Goal: Task Accomplishment & Management: Use online tool/utility

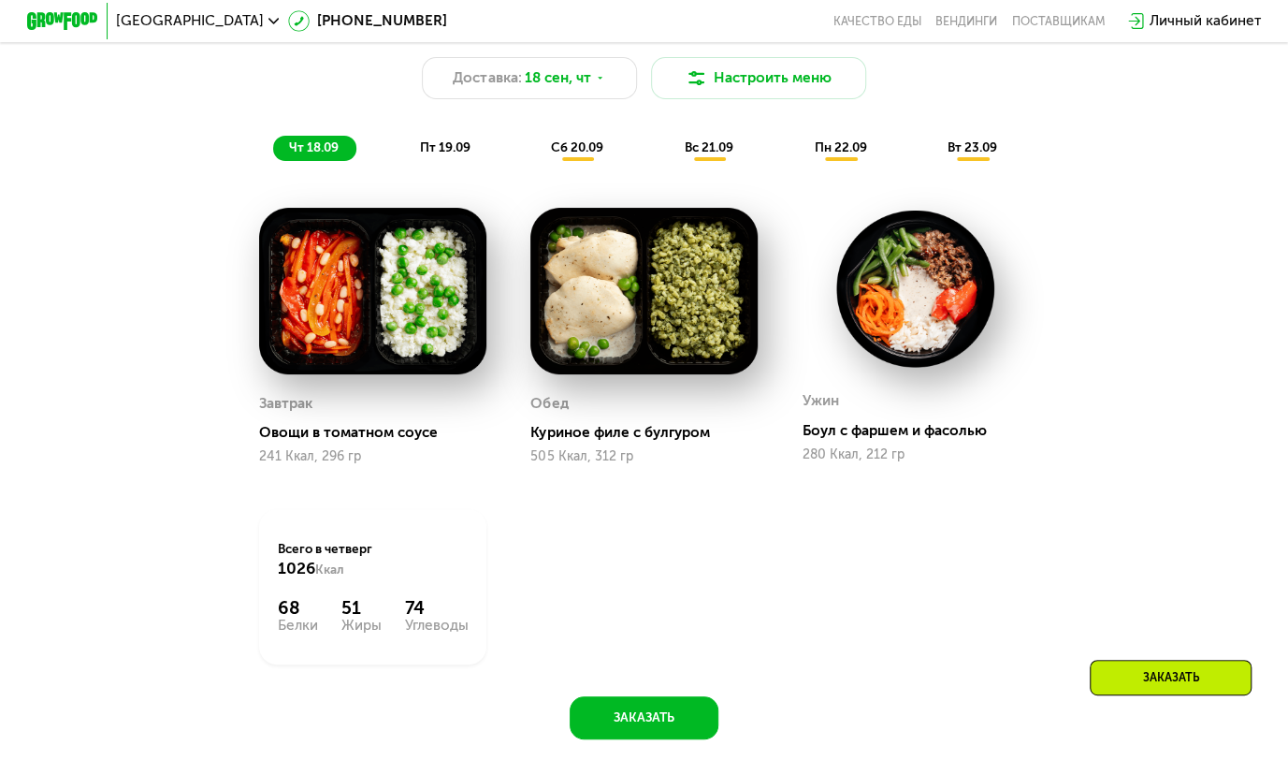
scroll to position [1371, 0]
click at [434, 151] on span "пт 19.09" at bounding box center [445, 146] width 51 height 15
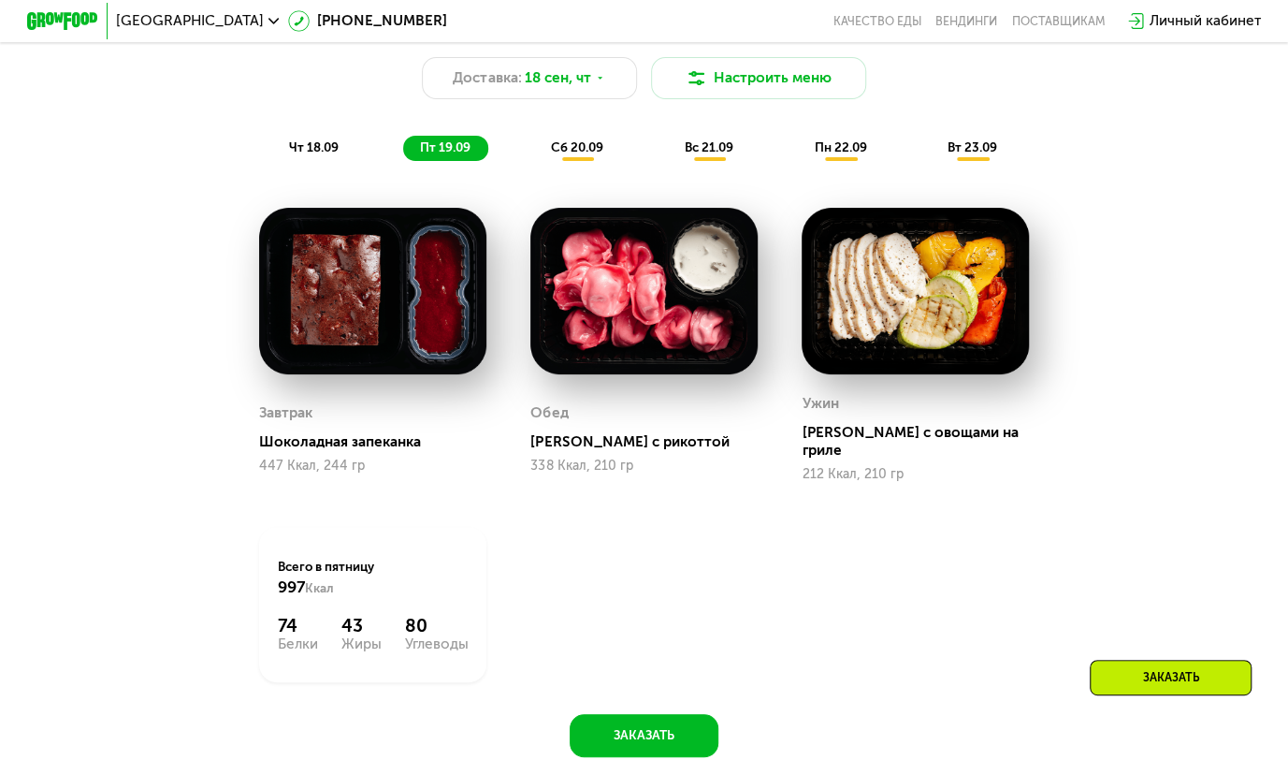
click at [586, 443] on div "[PERSON_NAME] с рикоттой" at bounding box center [650, 442] width 241 height 18
click at [653, 286] on img at bounding box center [643, 291] width 226 height 167
click at [603, 324] on img at bounding box center [643, 291] width 226 height 167
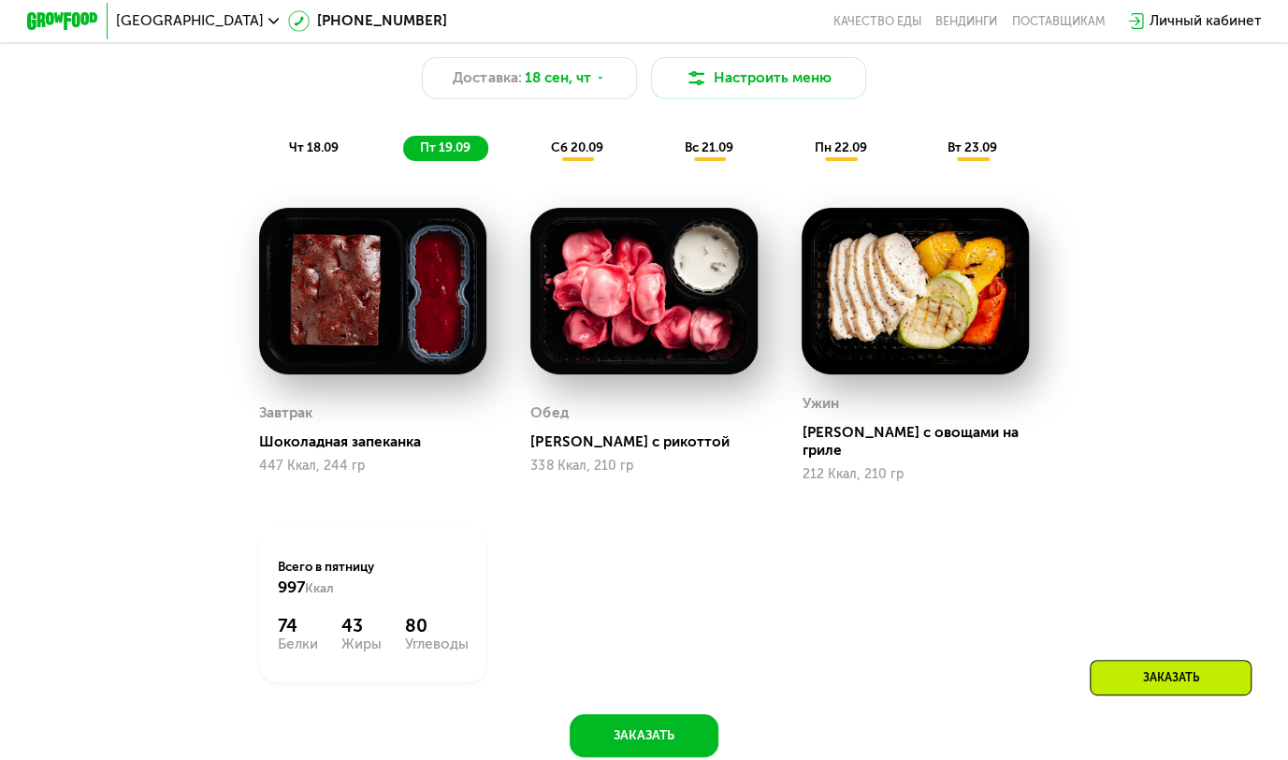
click at [540, 527] on div "Завтрак Шоколадная запеканка 447 Ккал, 244 гр [PERSON_NAME] с рикоттой 338 Ккал…" at bounding box center [644, 444] width 814 height 519
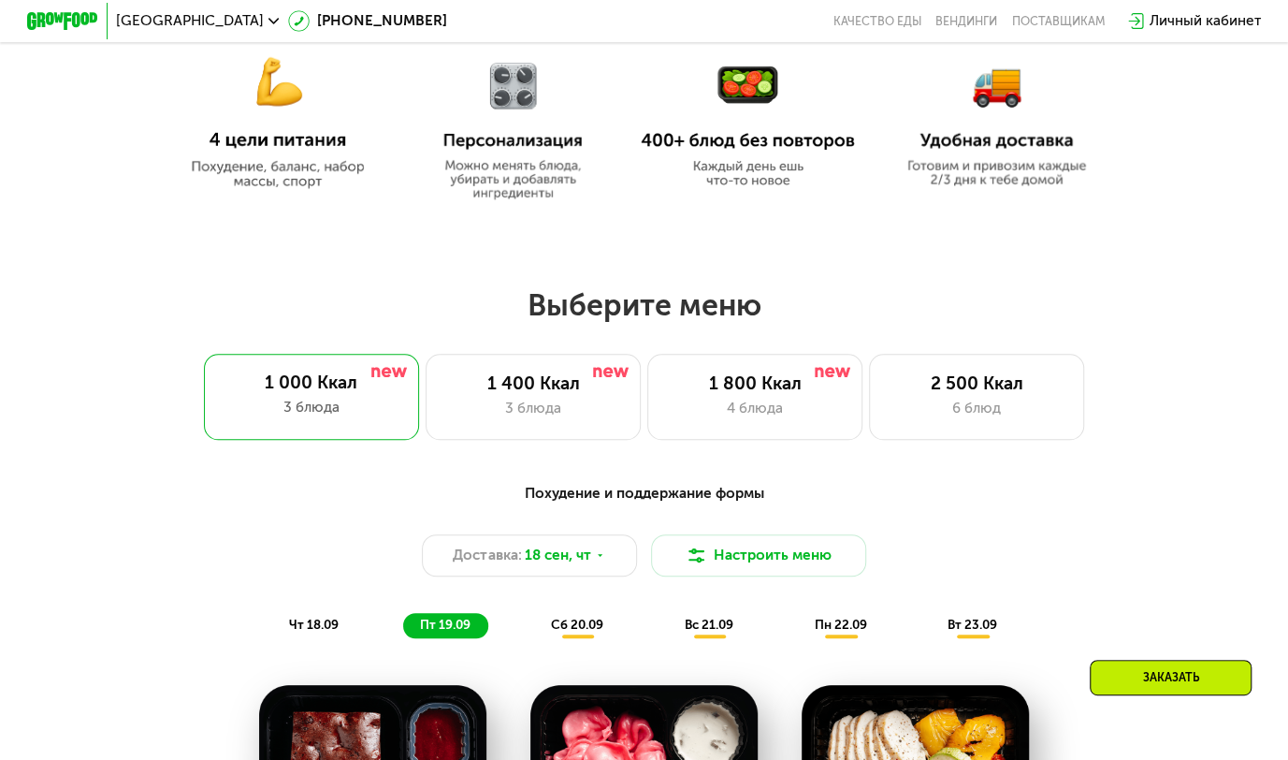
scroll to position [997, 0]
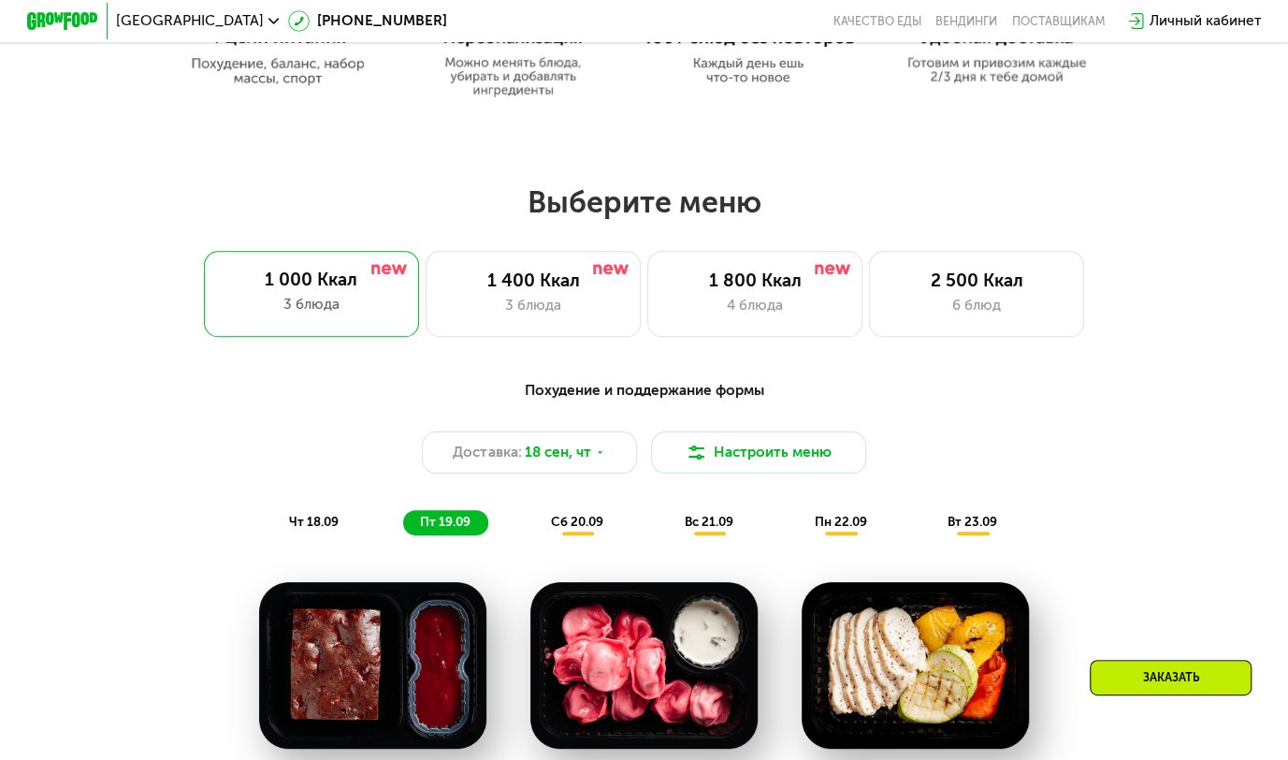
click at [574, 529] on span "сб 20.09" at bounding box center [577, 521] width 52 height 15
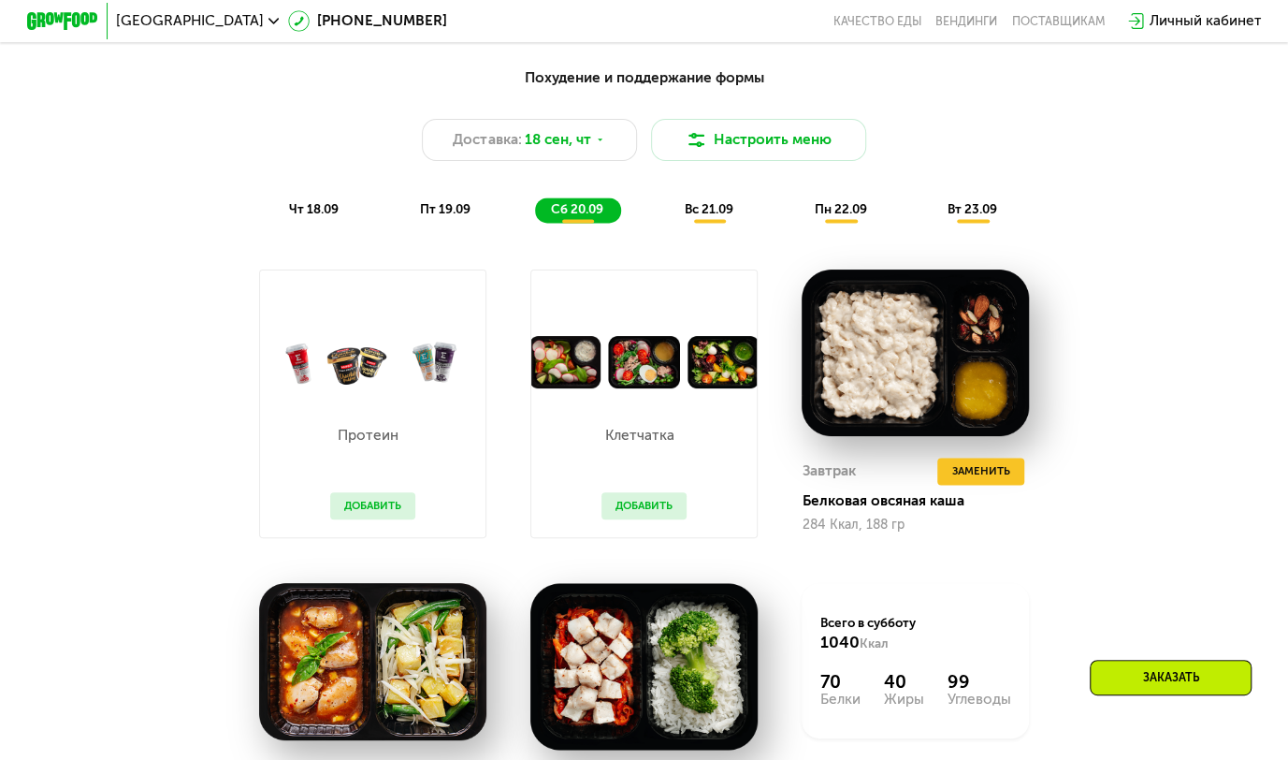
scroll to position [1371, 0]
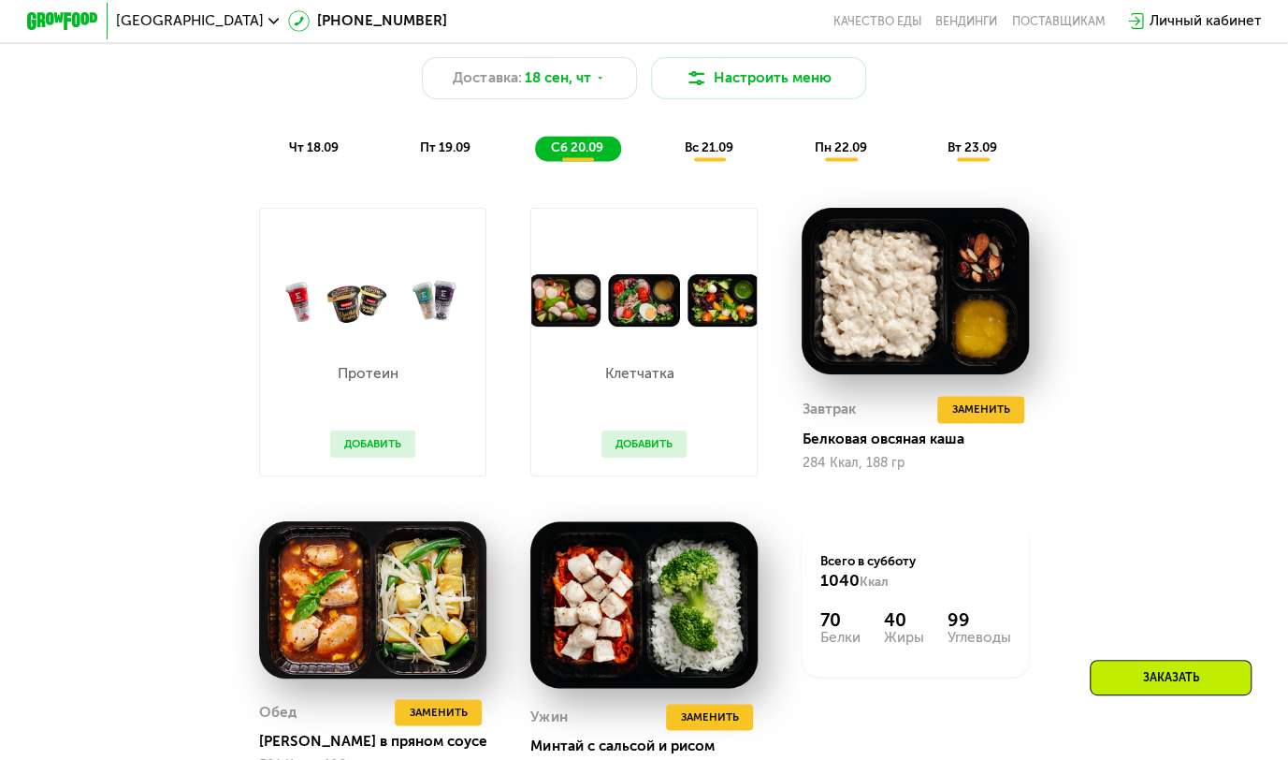
click at [695, 147] on div "вс 21.09" at bounding box center [710, 148] width 82 height 25
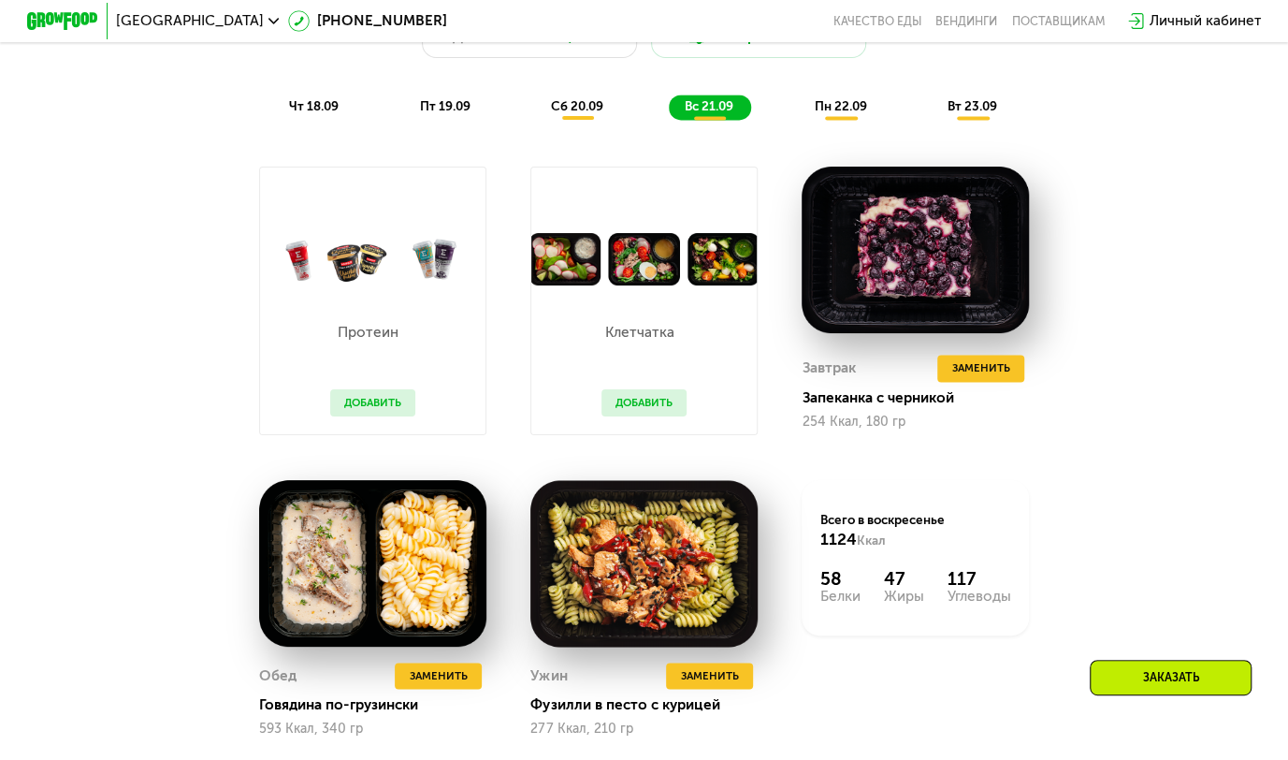
scroll to position [1434, 0]
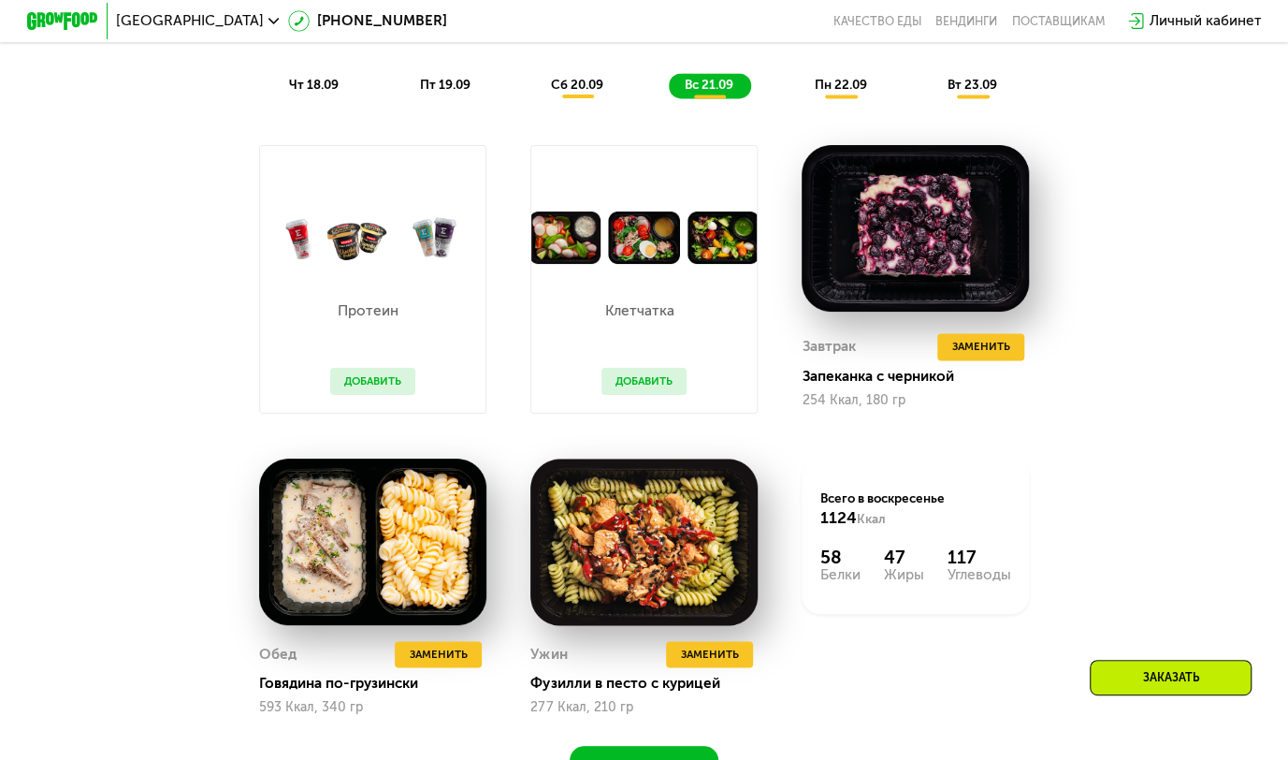
click at [832, 92] on span "пн 22.09" at bounding box center [841, 84] width 52 height 15
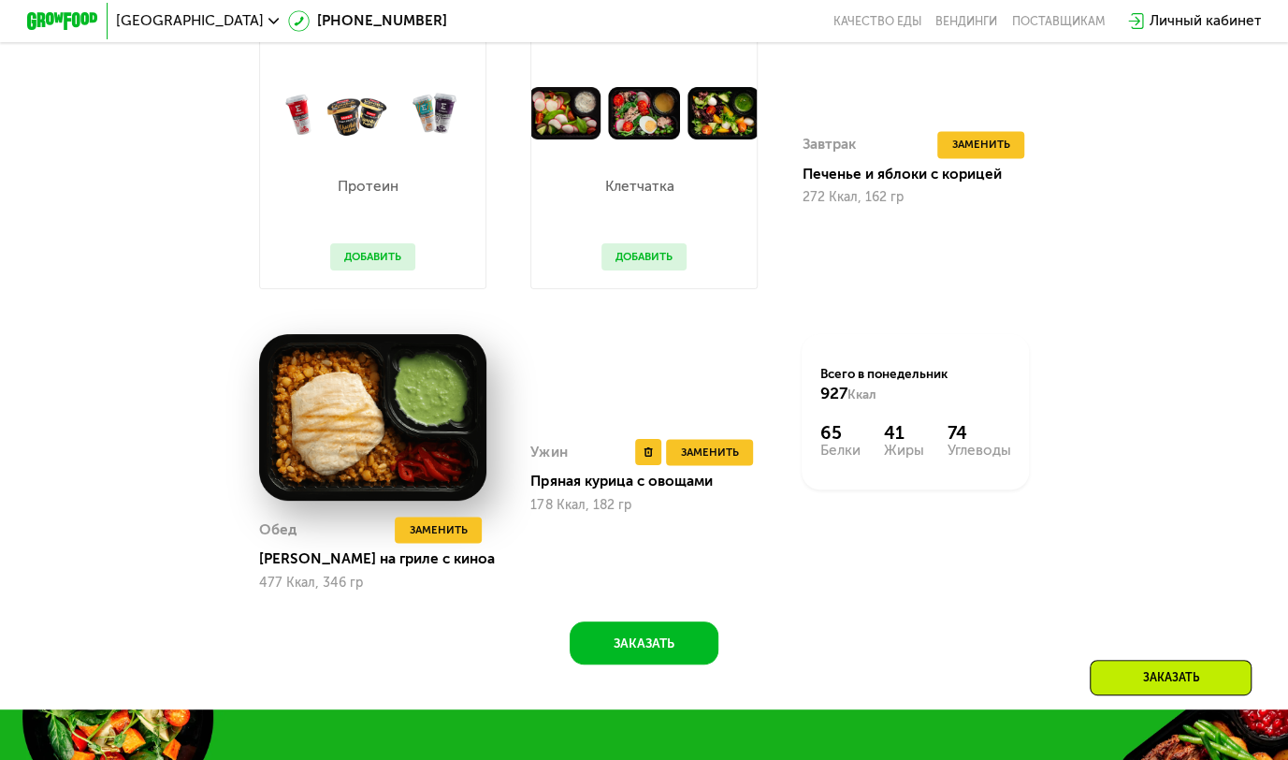
scroll to position [1621, 0]
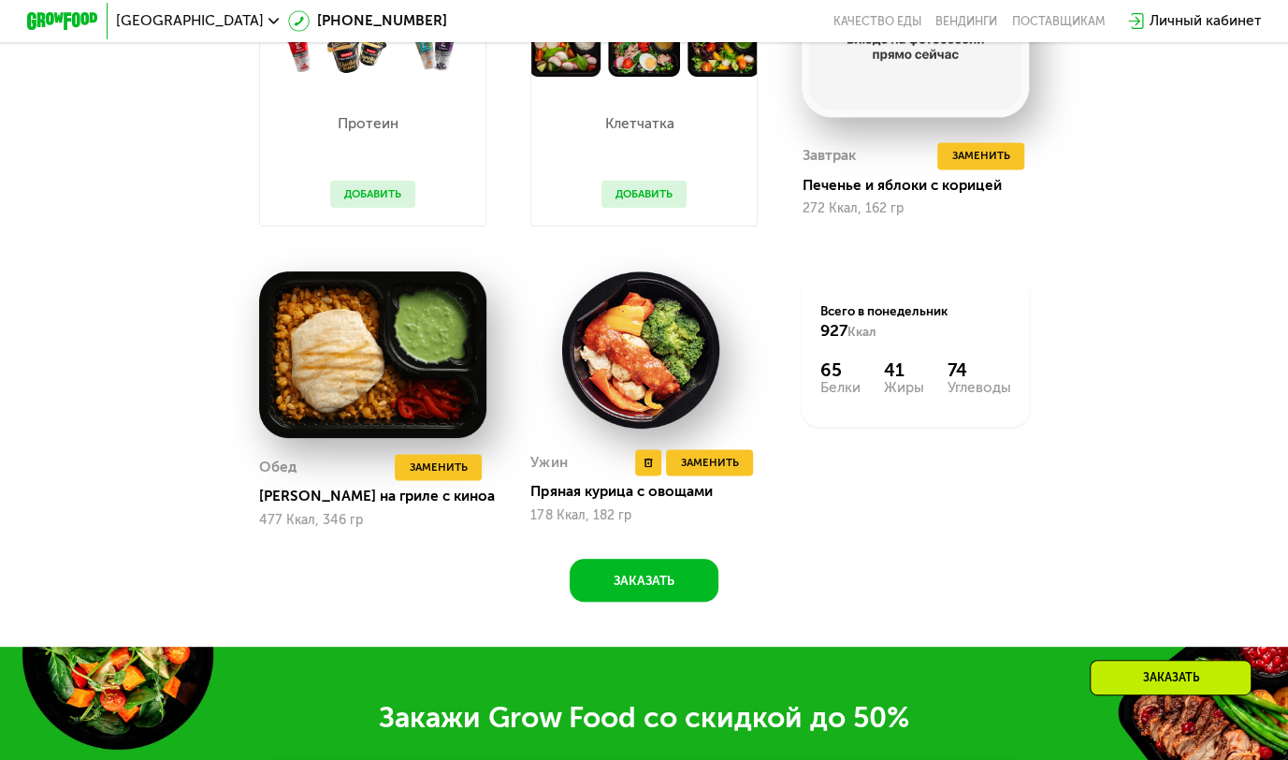
drag, startPoint x: 640, startPoint y: 360, endPoint x: 617, endPoint y: 382, distance: 31.1
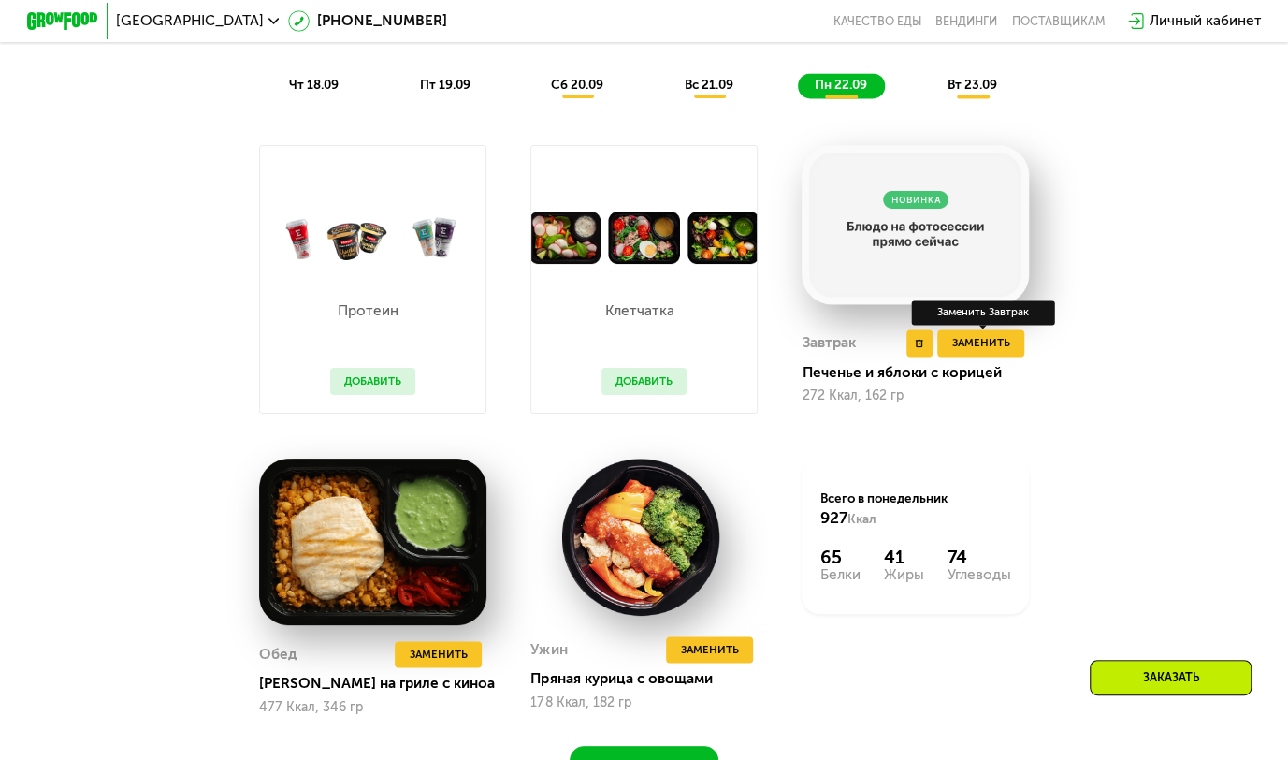
scroll to position [1371, 0]
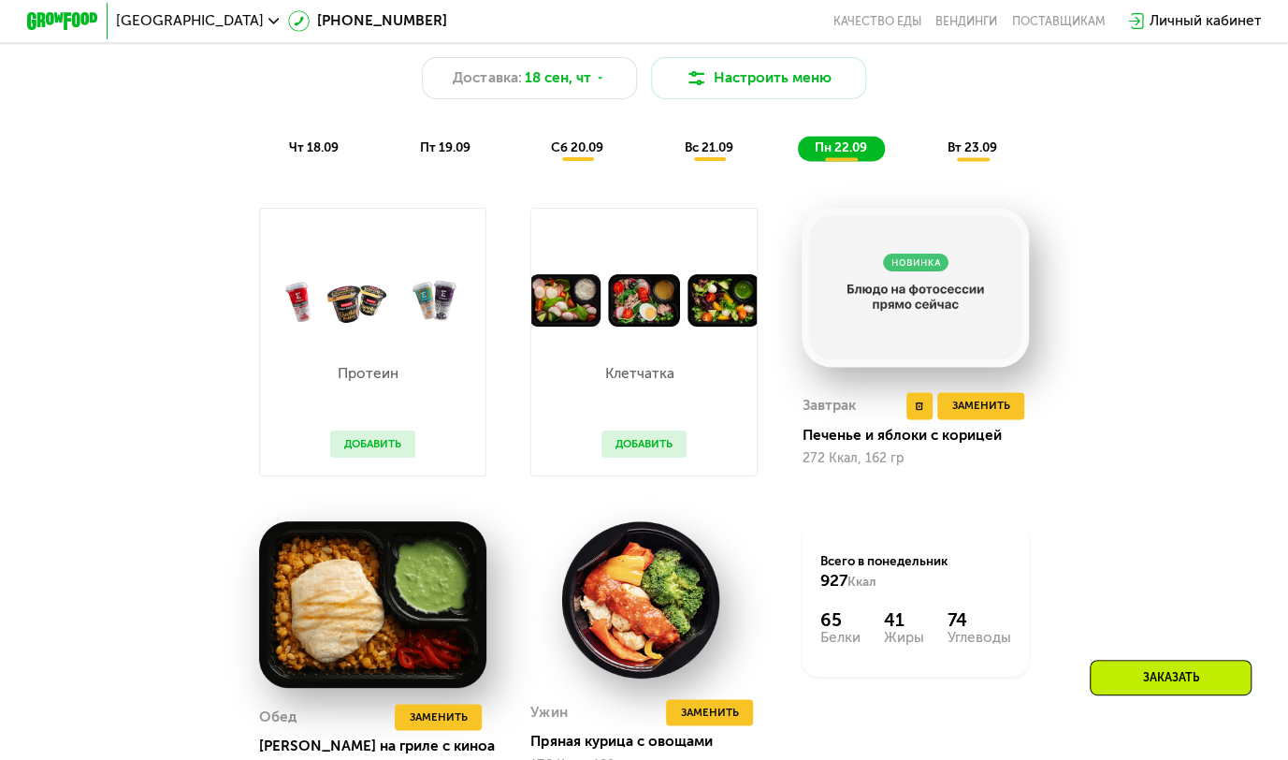
click at [933, 303] on img at bounding box center [915, 287] width 226 height 159
click at [980, 152] on span "вт 23.09" at bounding box center [973, 146] width 50 height 15
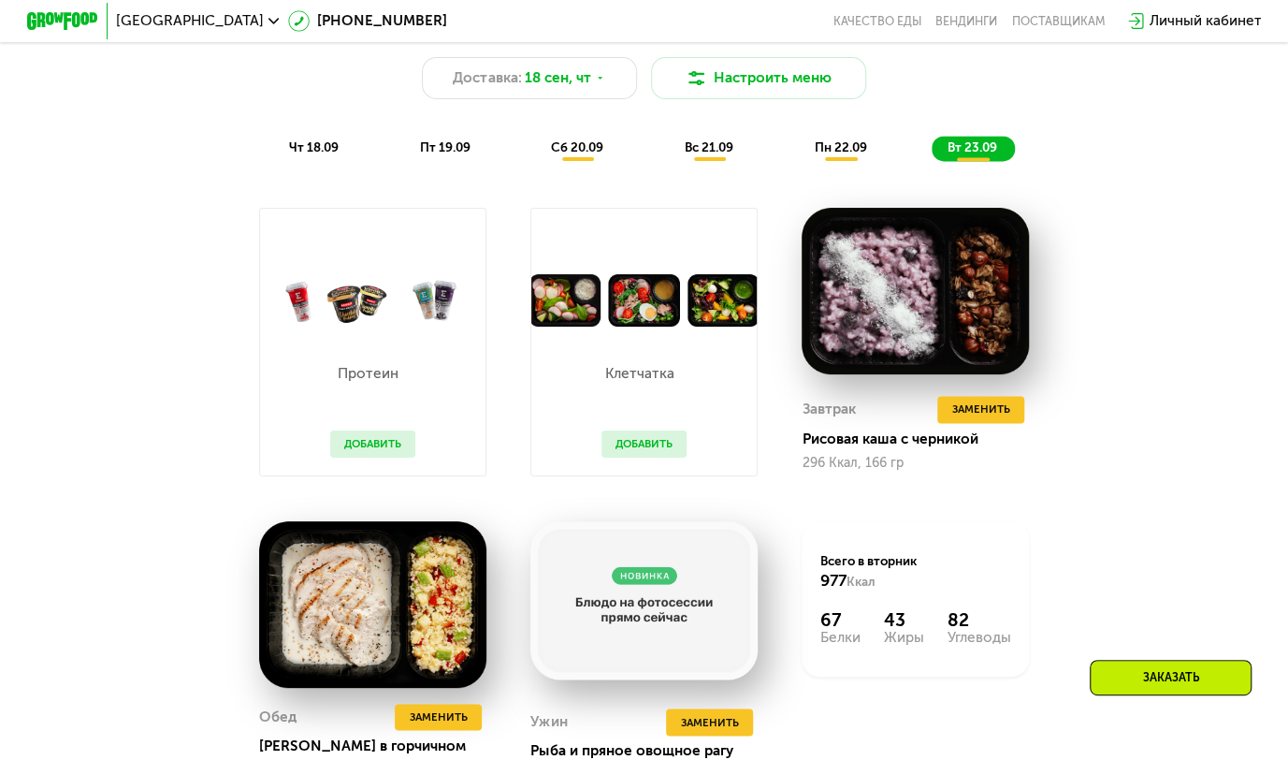
click at [693, 154] on span "вс 21.09" at bounding box center [709, 146] width 49 height 15
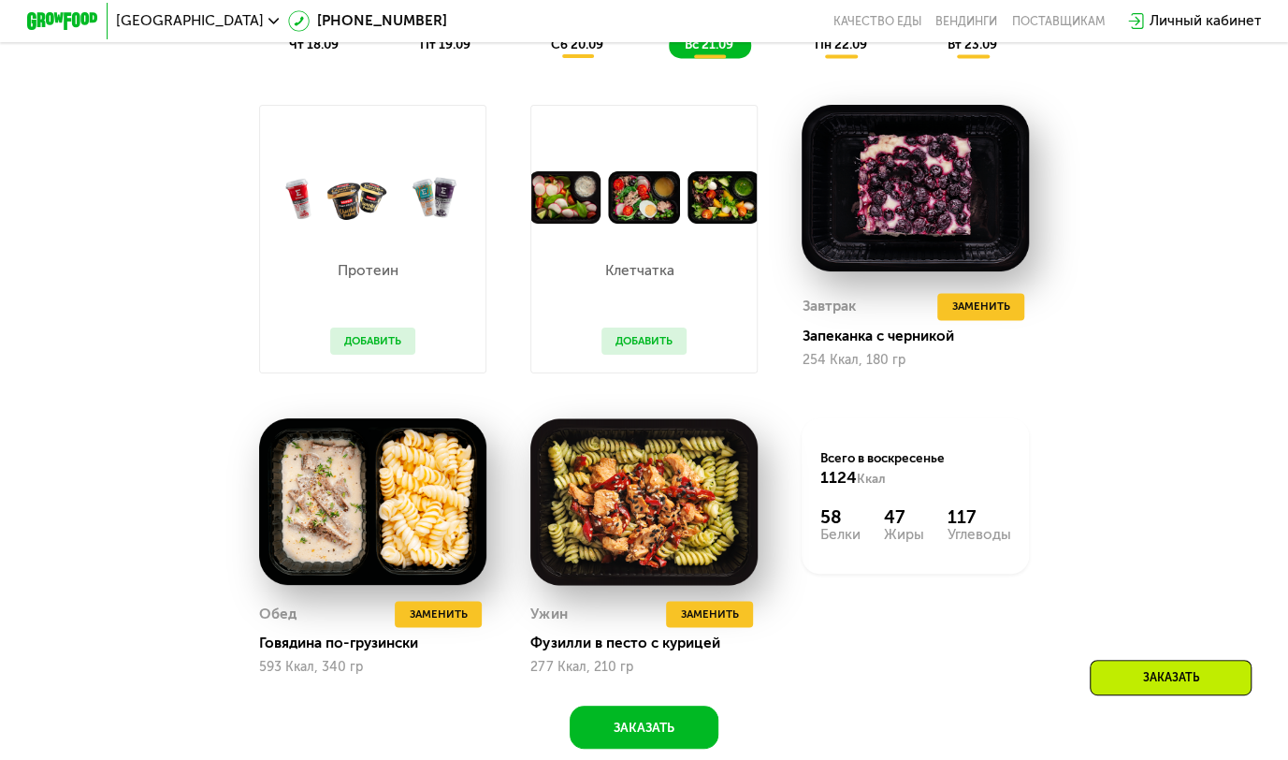
scroll to position [1497, 0]
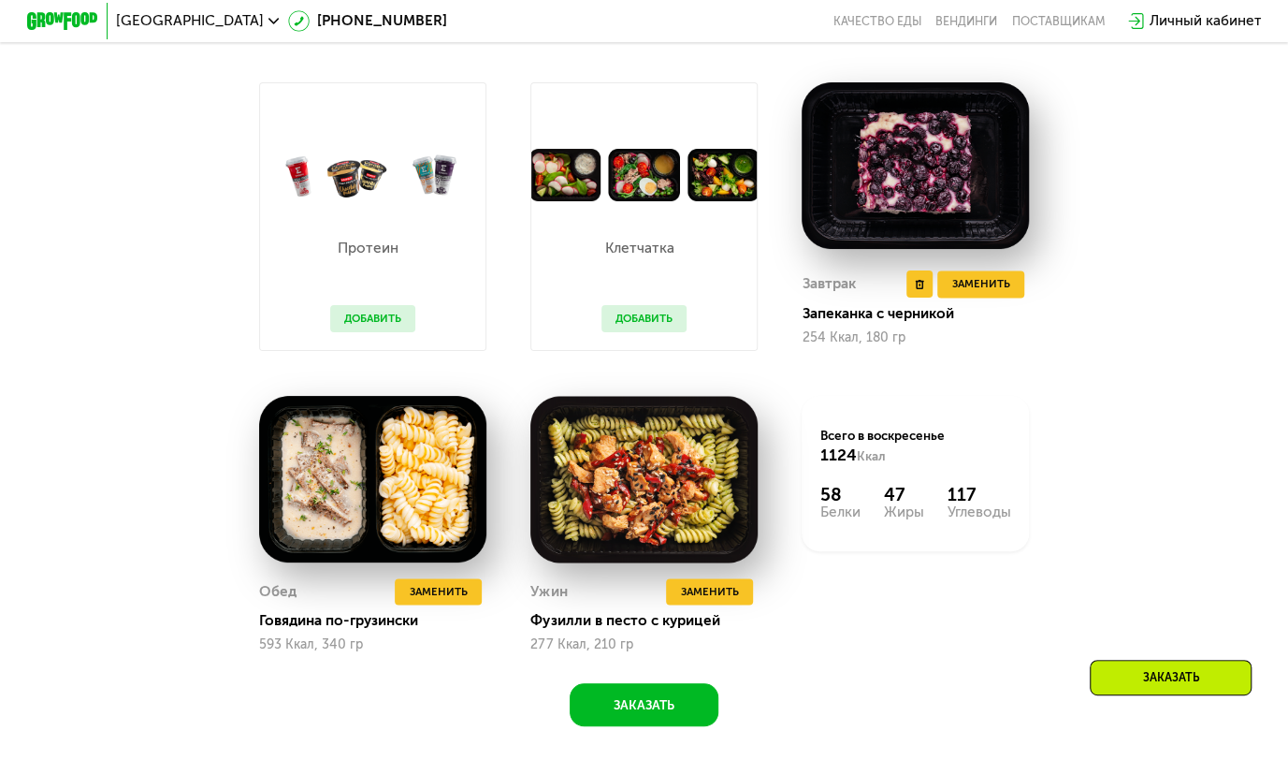
click at [921, 186] on img at bounding box center [915, 165] width 226 height 167
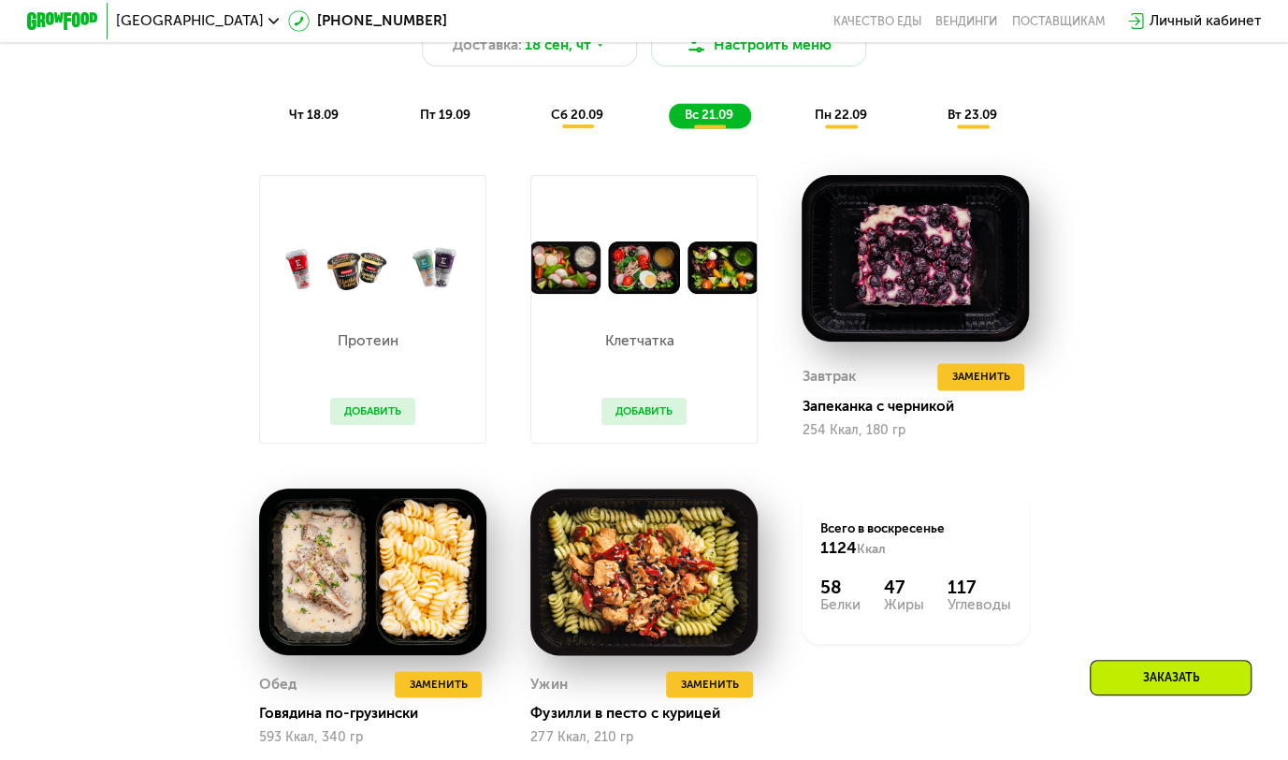
scroll to position [1310, 0]
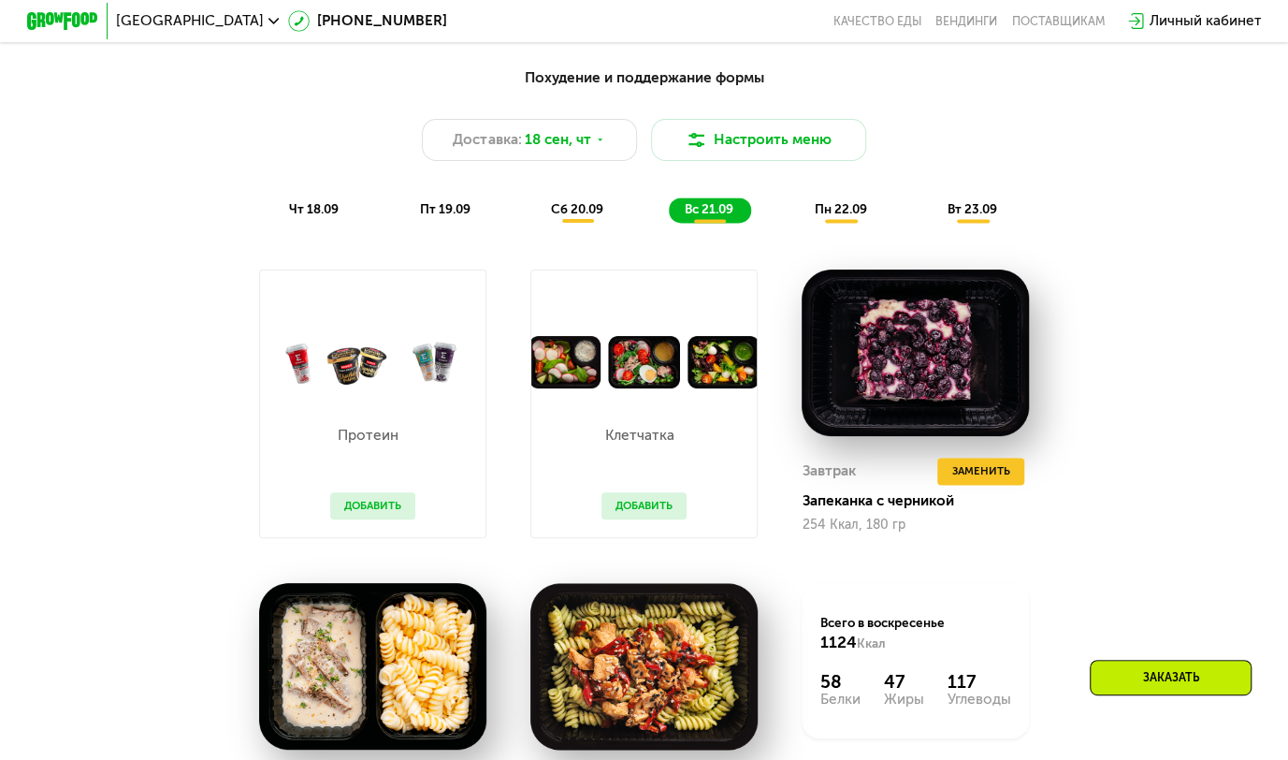
click at [591, 216] on span "сб 20.09" at bounding box center [577, 208] width 52 height 15
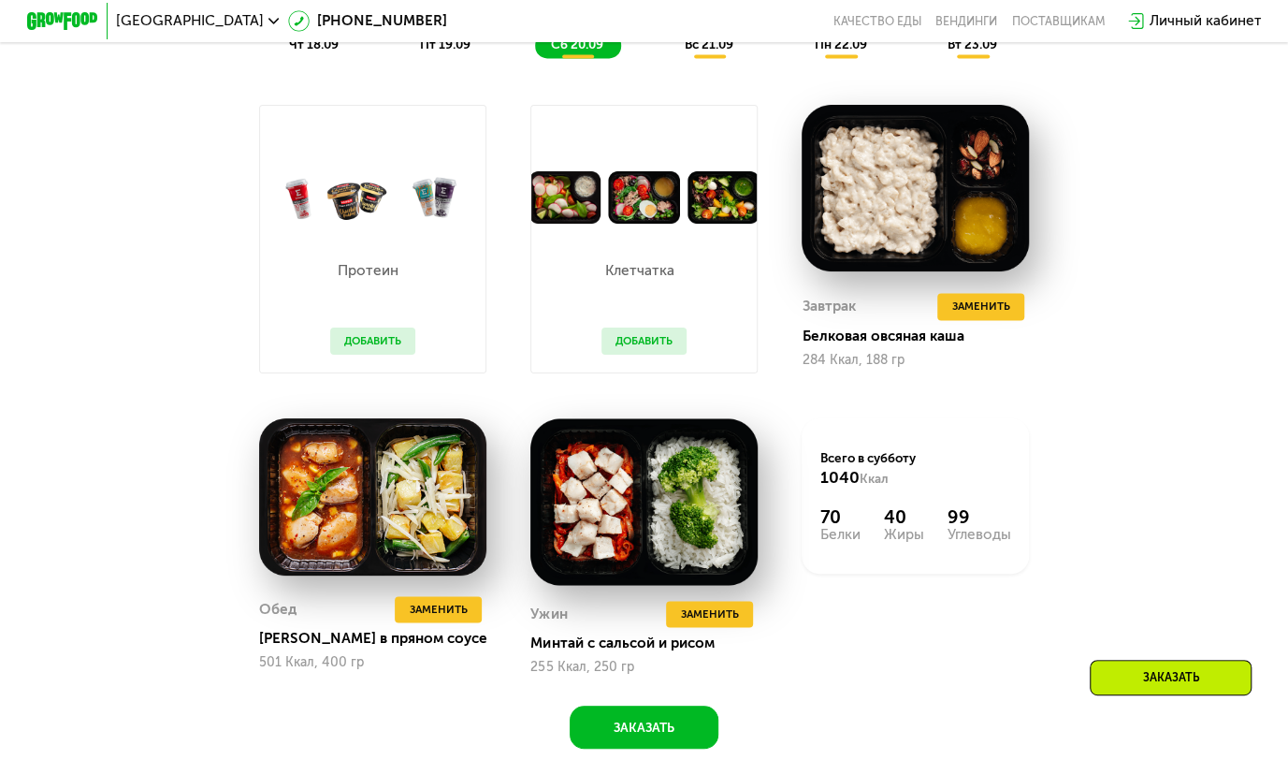
scroll to position [1497, 0]
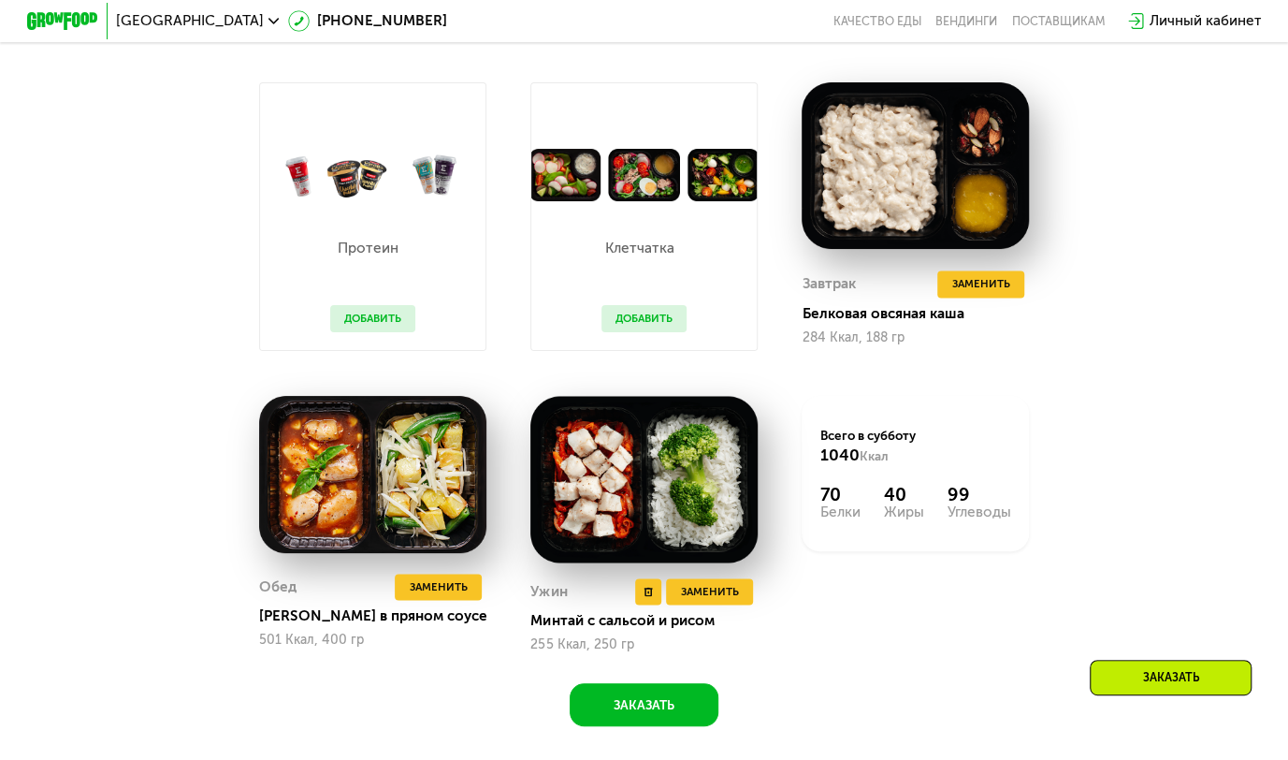
click at [622, 481] on img at bounding box center [643, 479] width 226 height 167
click at [543, 605] on div "Ужин" at bounding box center [548, 591] width 36 height 27
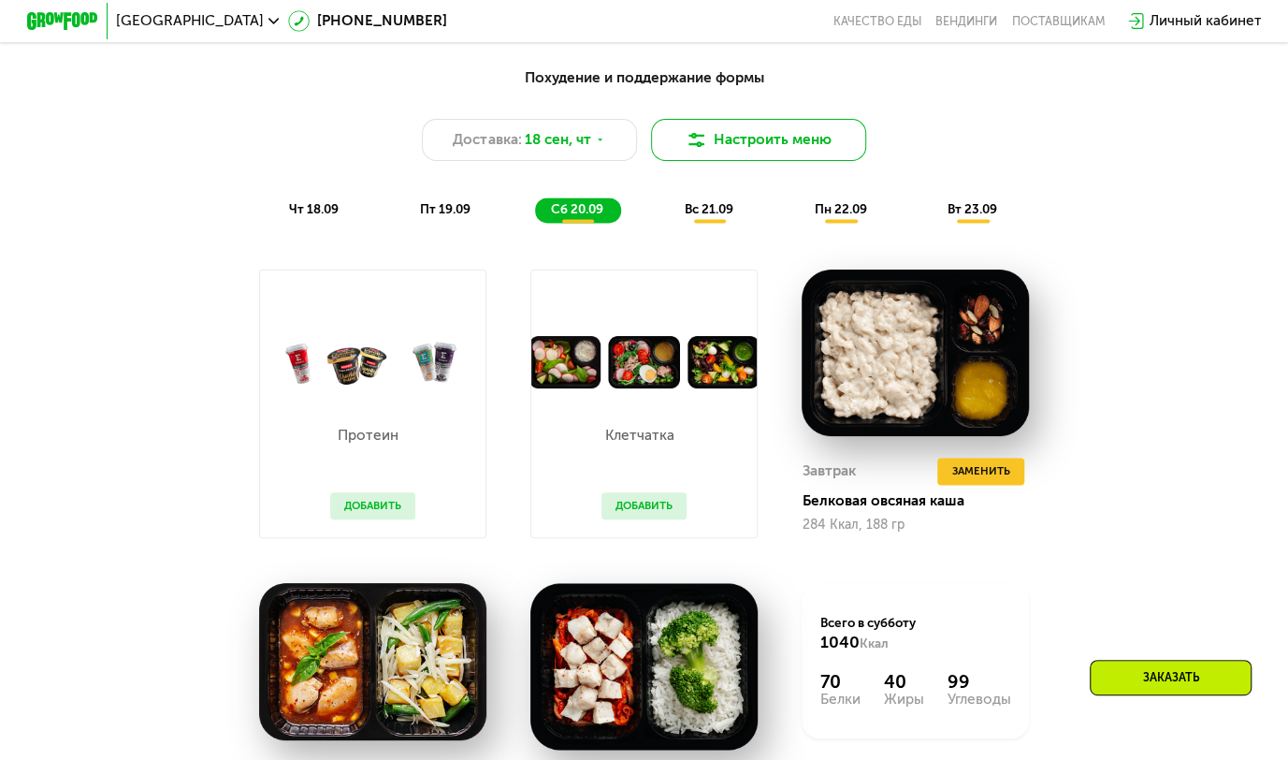
click at [775, 146] on button "Настроить меню" at bounding box center [758, 140] width 215 height 43
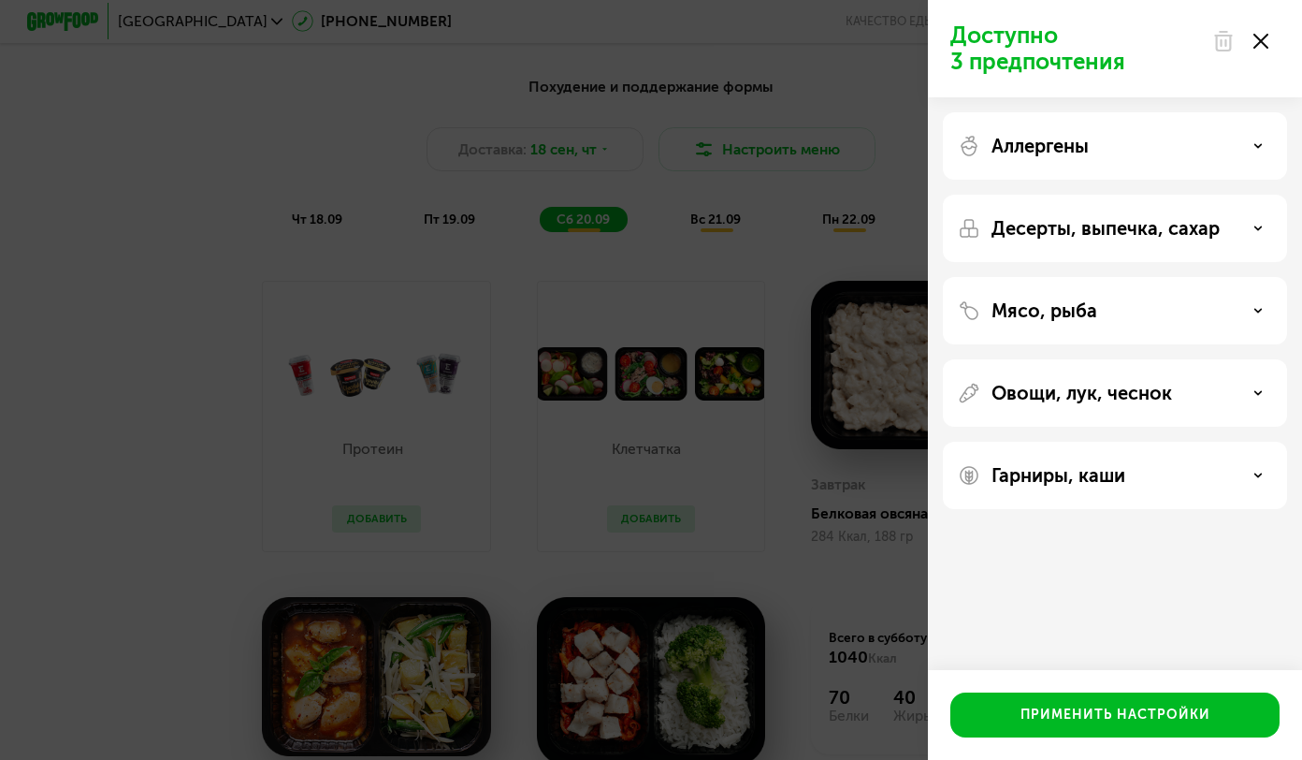
click at [818, 77] on div "Доступно 3 предпочтения Аллергены Десерты, выпечка, сахар Мясо, рыба Овощи, лук…" at bounding box center [651, 380] width 1302 height 760
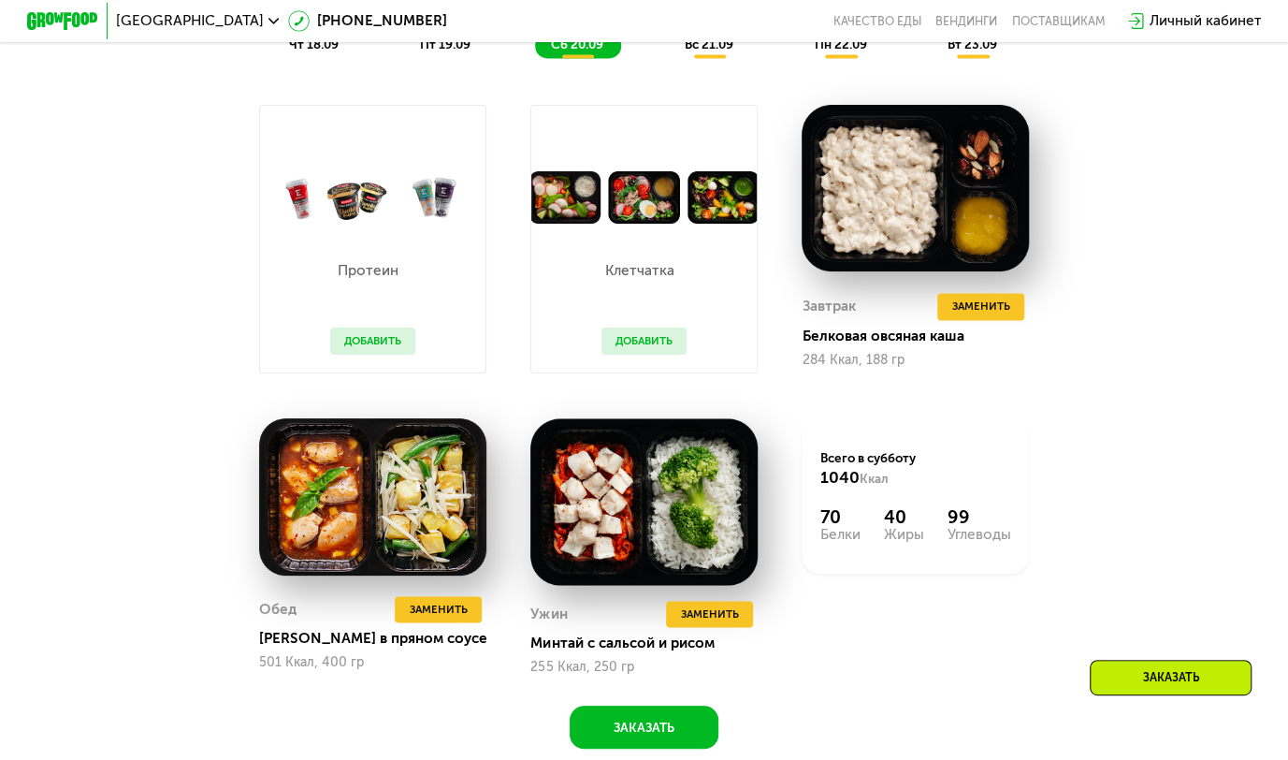
scroll to position [1497, 0]
